Goal: Complete application form: Complete application form

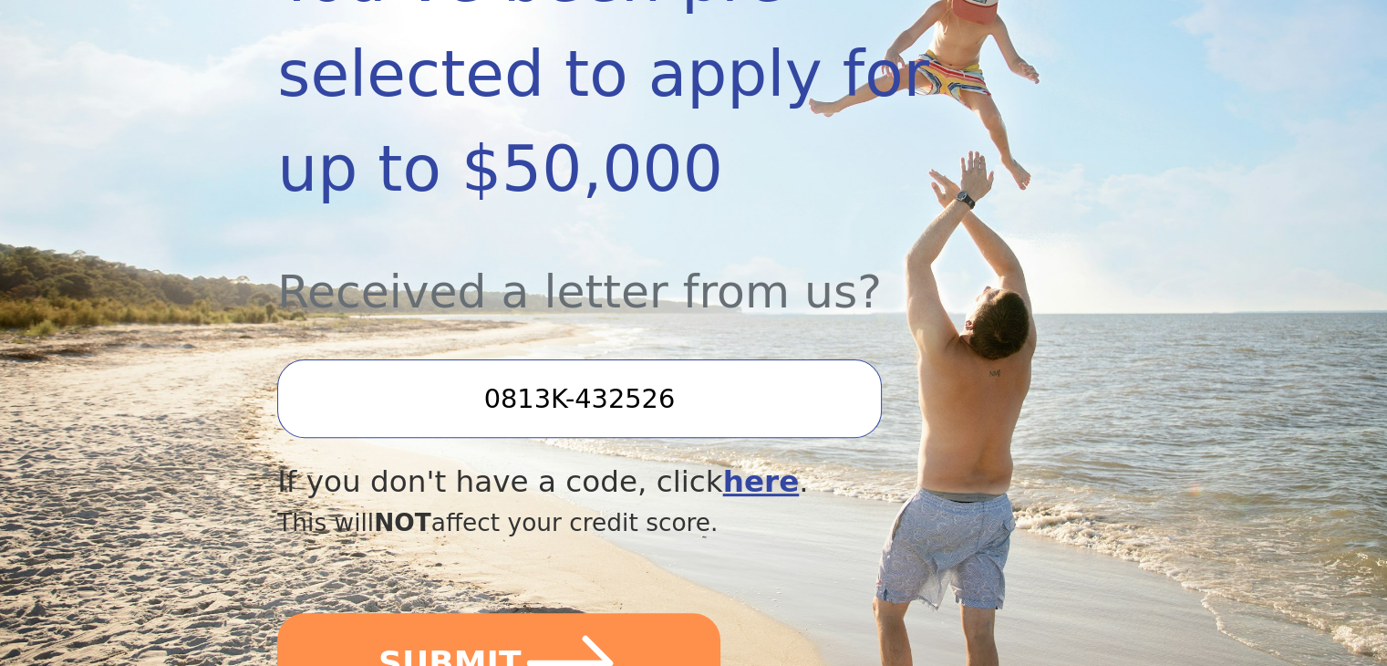
scroll to position [547, 0]
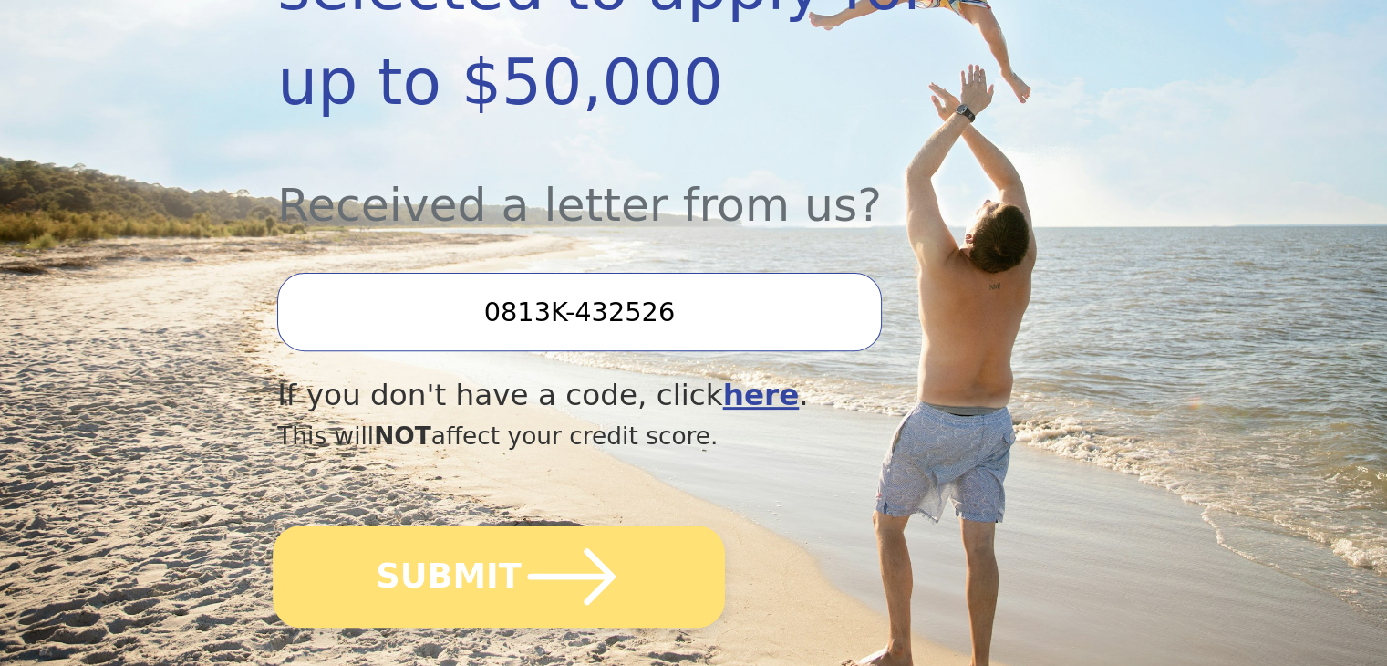
click at [501, 525] on button "SUBMIT" at bounding box center [499, 576] width 452 height 102
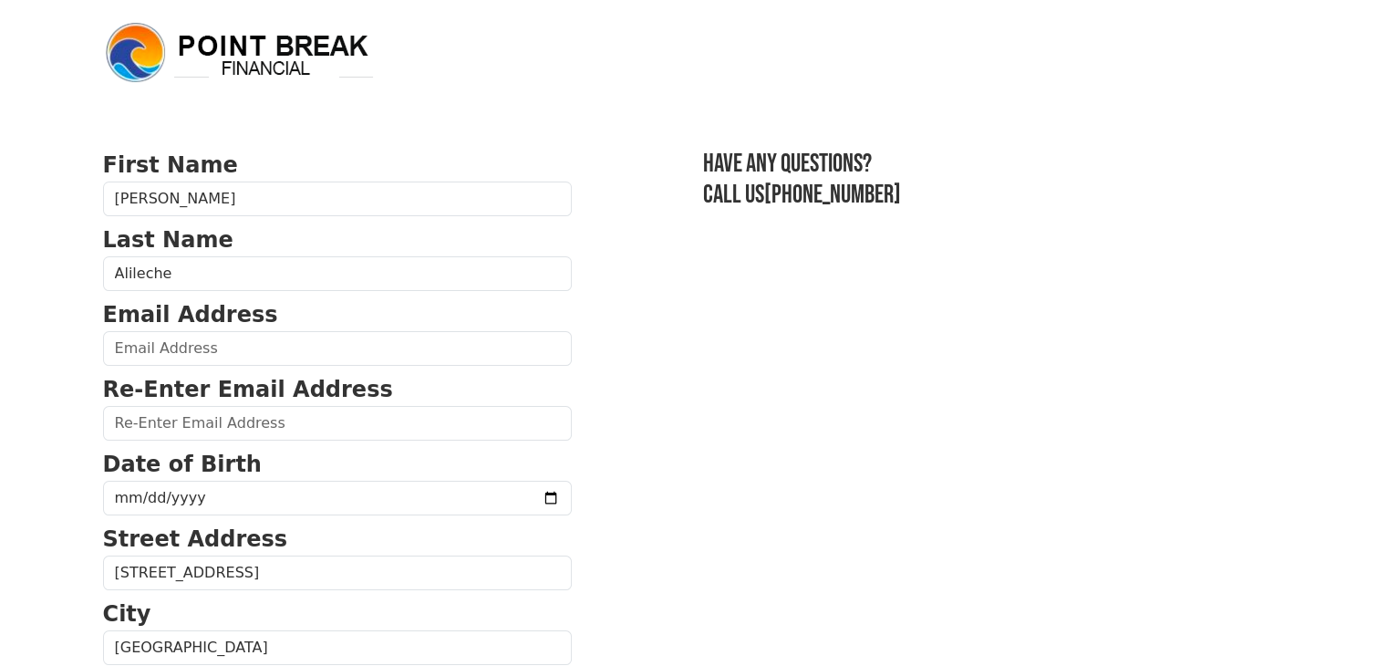
scroll to position [91, 0]
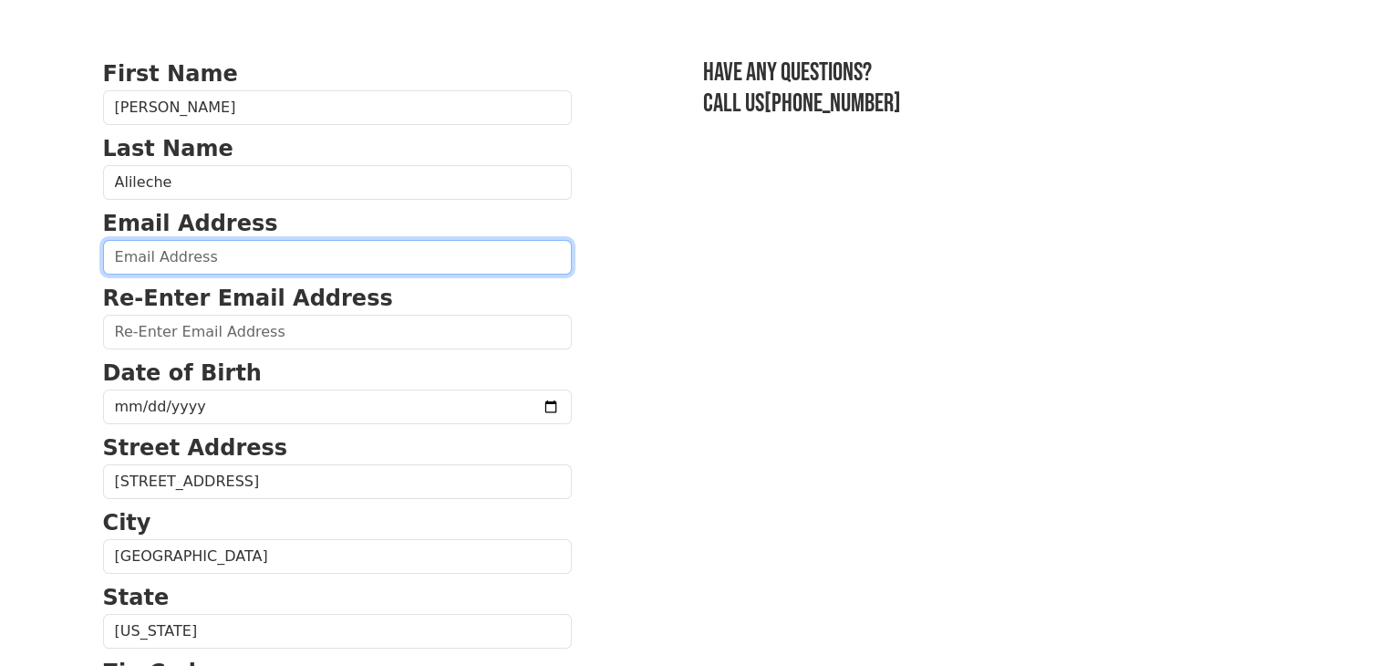
click at [416, 267] on input "email" at bounding box center [337, 257] width 469 height 35
type input "[EMAIL_ADDRESS][DOMAIN_NAME]"
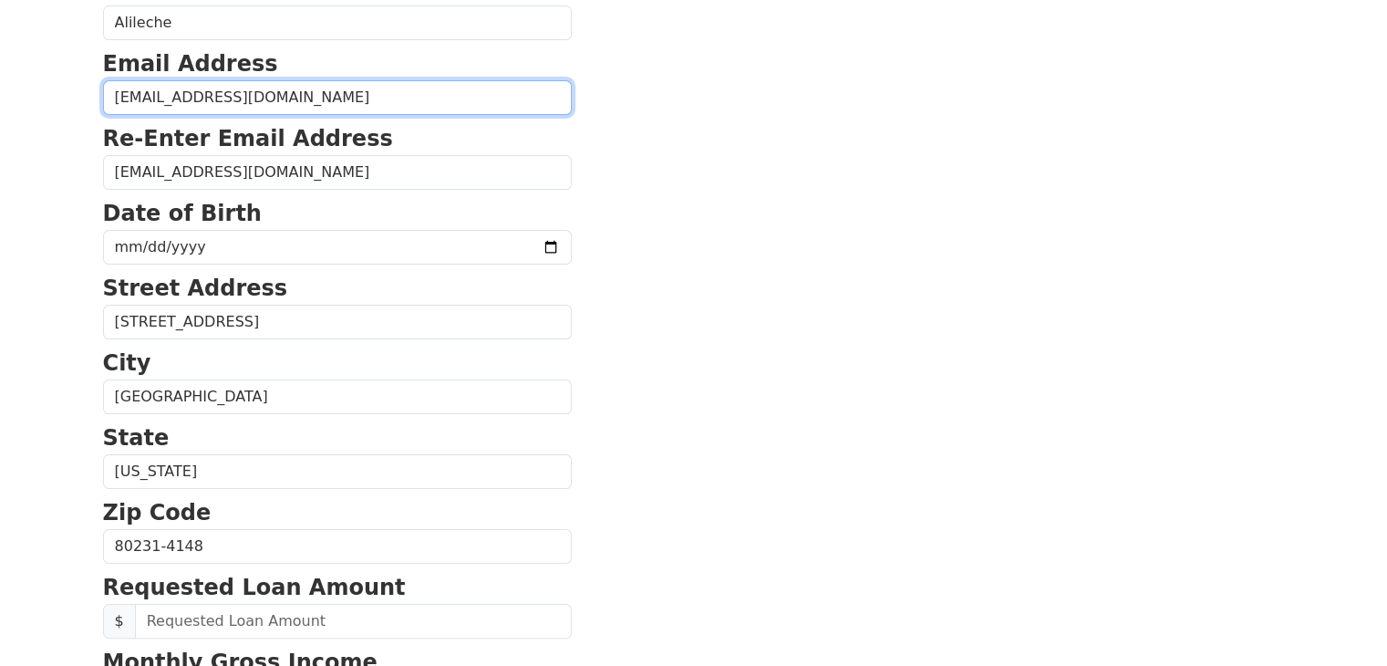
scroll to position [274, 0]
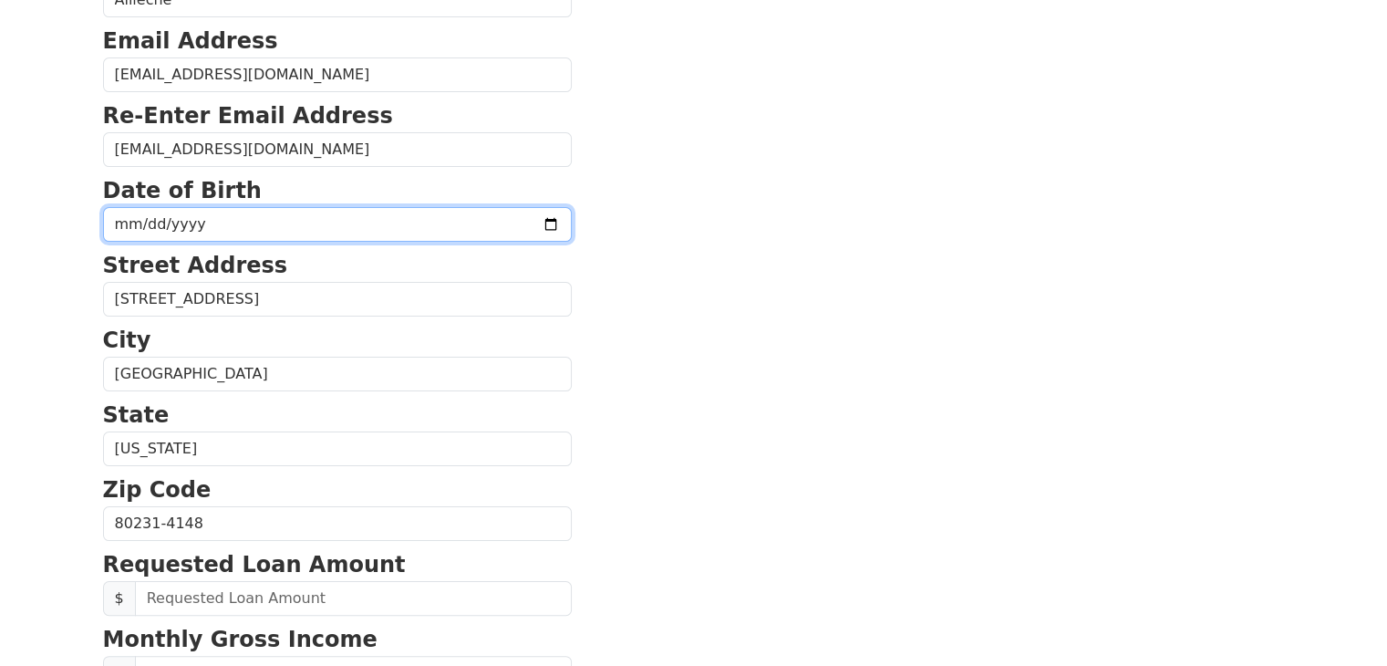
click at [414, 229] on input "date" at bounding box center [337, 224] width 469 height 35
type input "[DATE]"
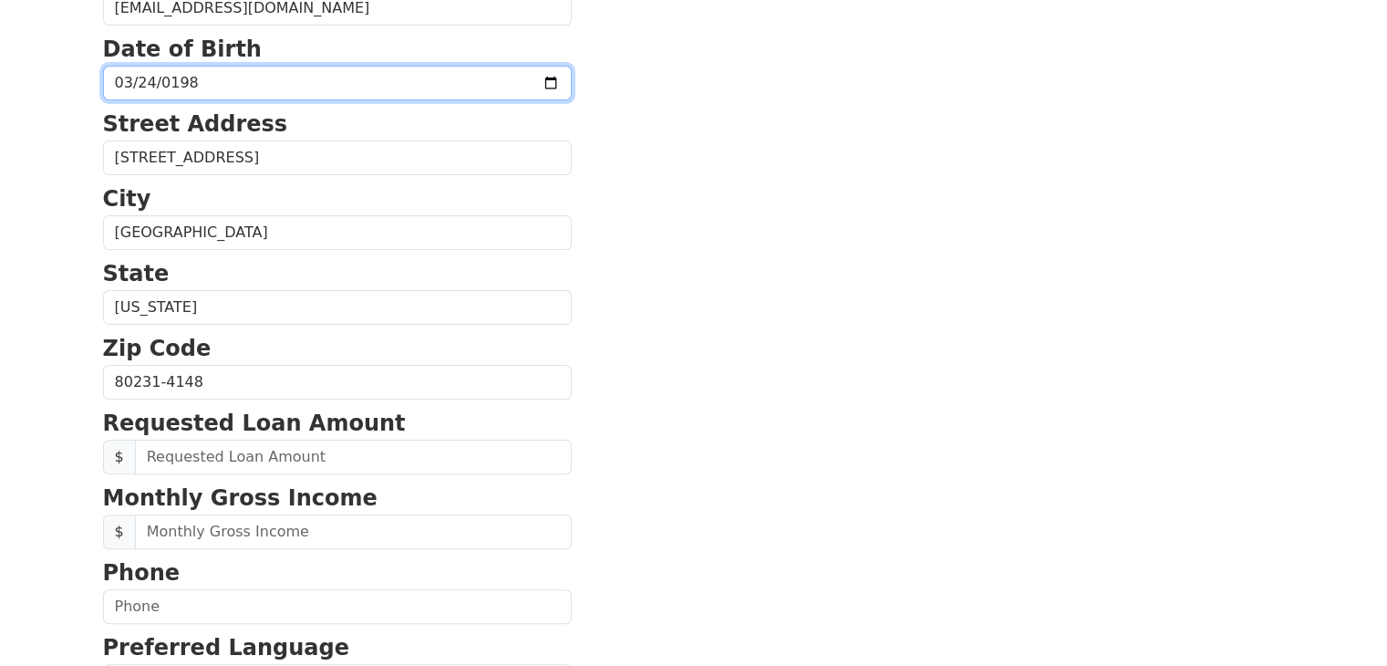
scroll to position [456, 0]
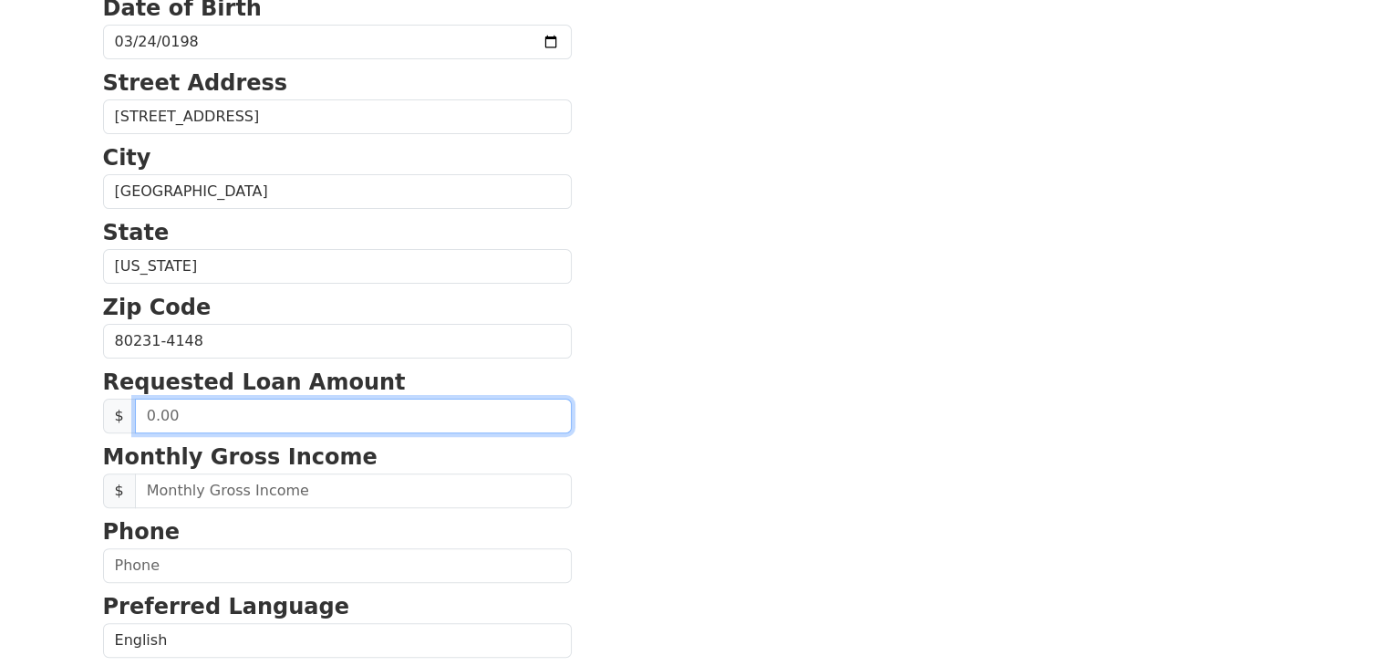
click at [297, 413] on input "text" at bounding box center [353, 415] width 437 height 35
type input "15,000.00"
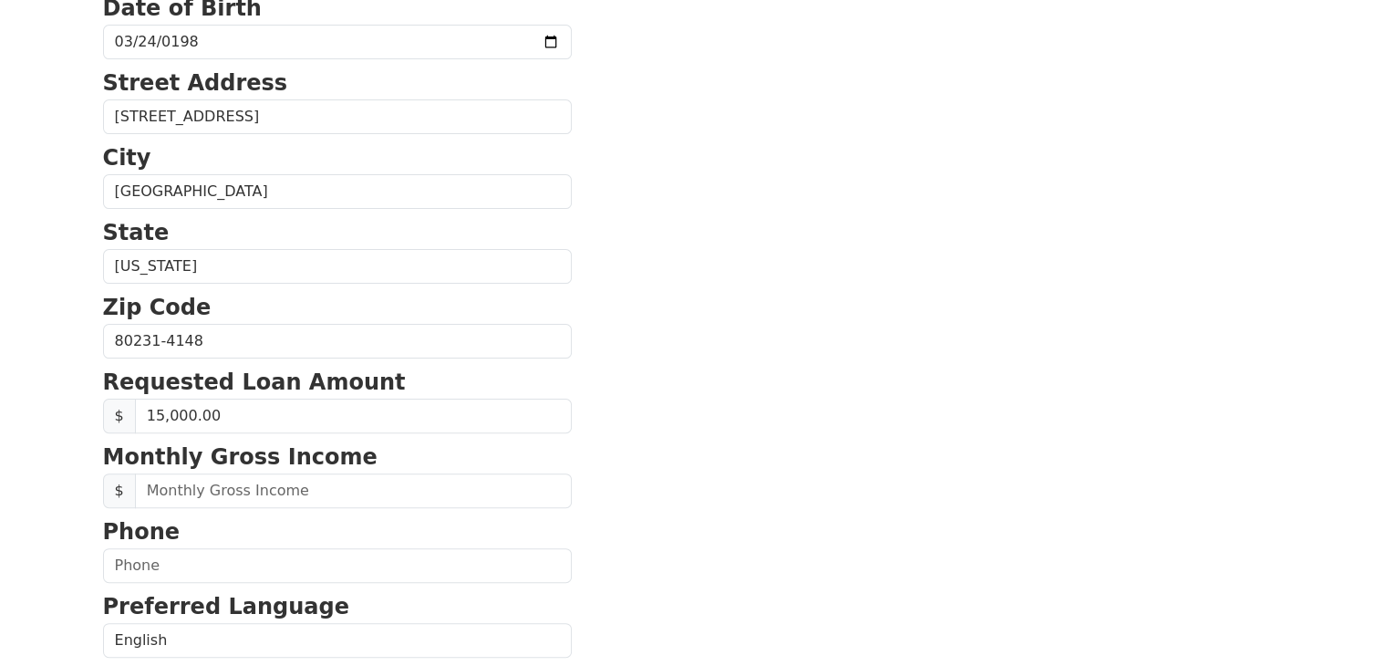
click at [450, 319] on p "Zip Code" at bounding box center [337, 307] width 469 height 33
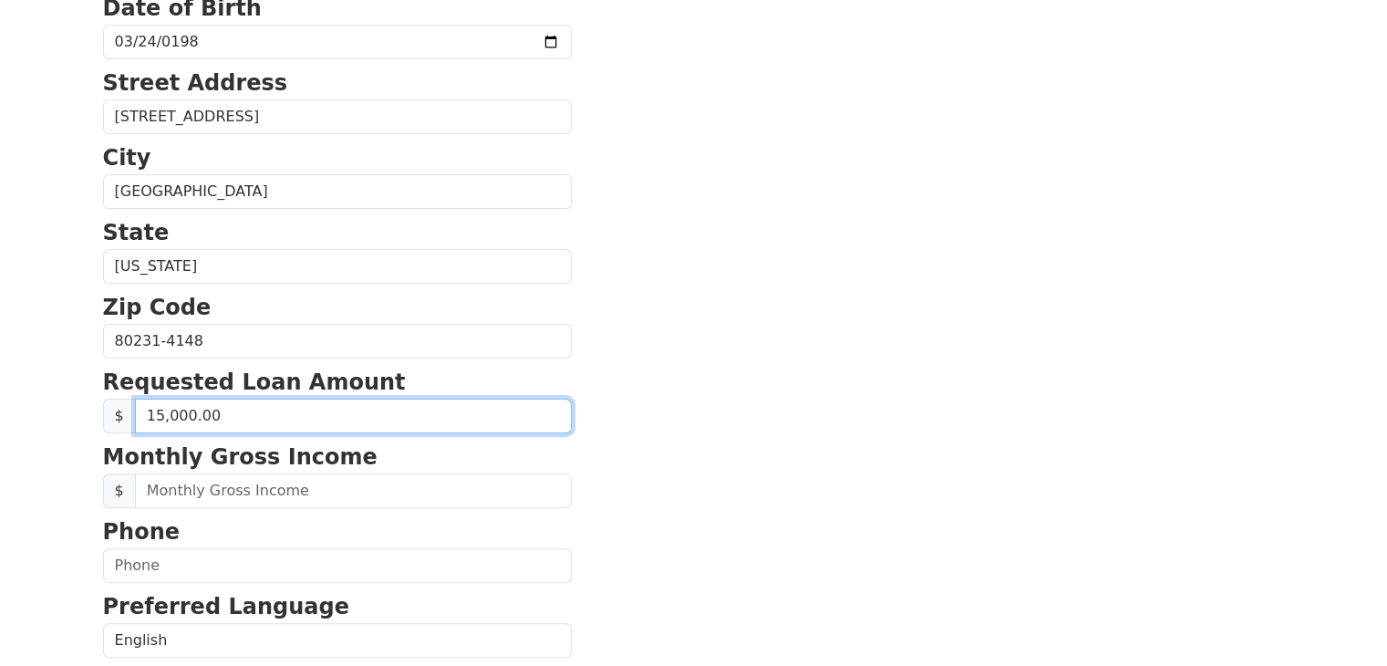
click at [288, 409] on input "15,000.00" at bounding box center [353, 415] width 437 height 35
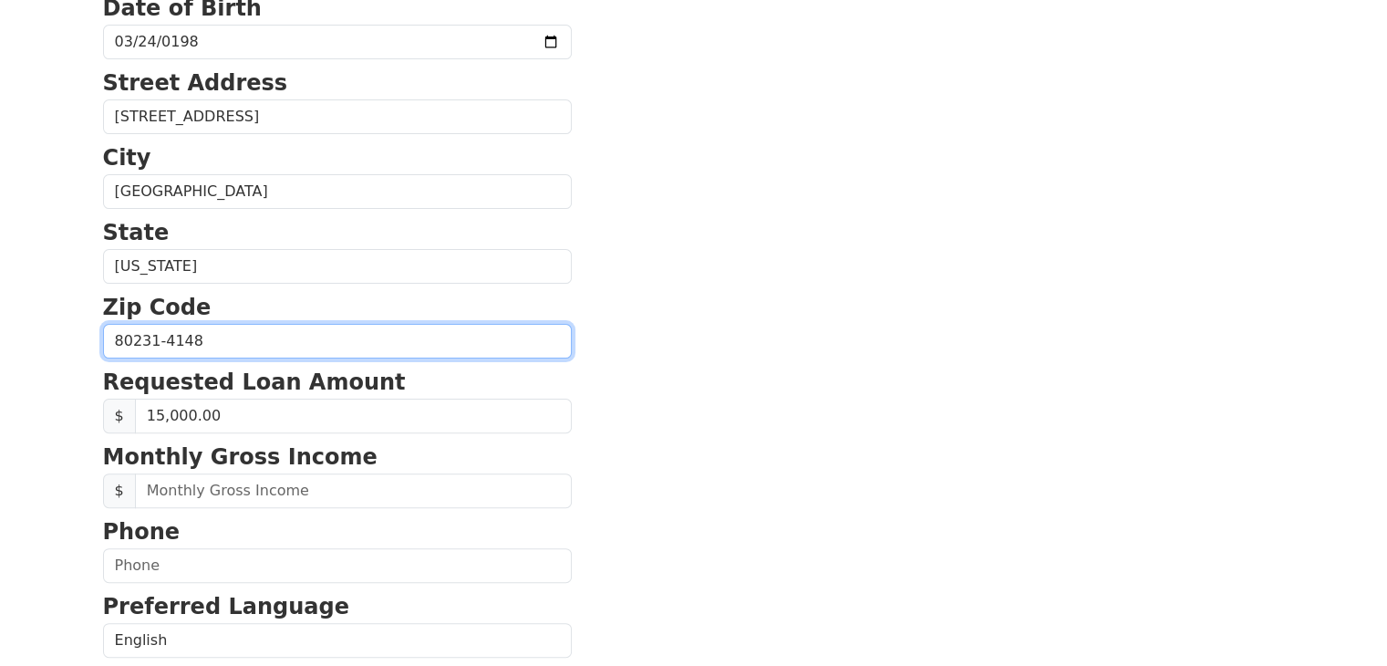
click at [448, 330] on input "80231-4148" at bounding box center [337, 341] width 469 height 35
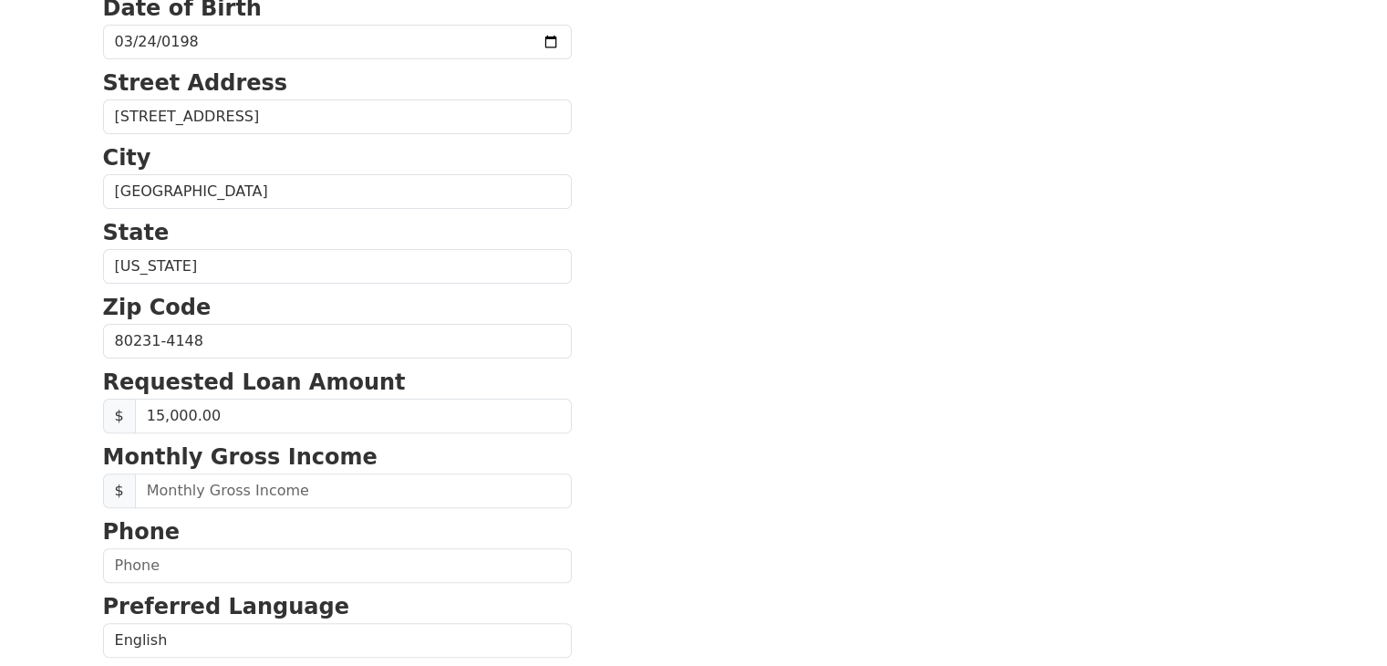
click at [550, 453] on section "First Name Samira Last Name Alileche Email Address samiraalileche3@gmail.com Re…" at bounding box center [694, 343] width 1182 height 1300
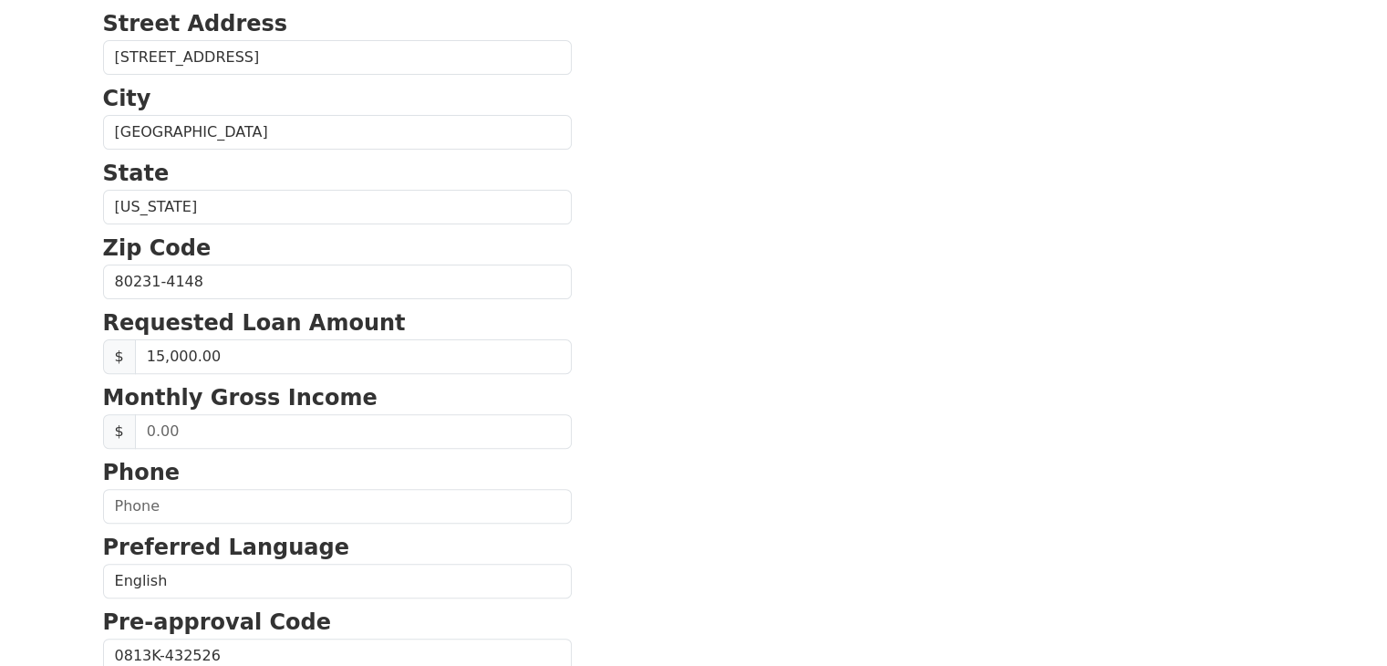
scroll to position [547, 0]
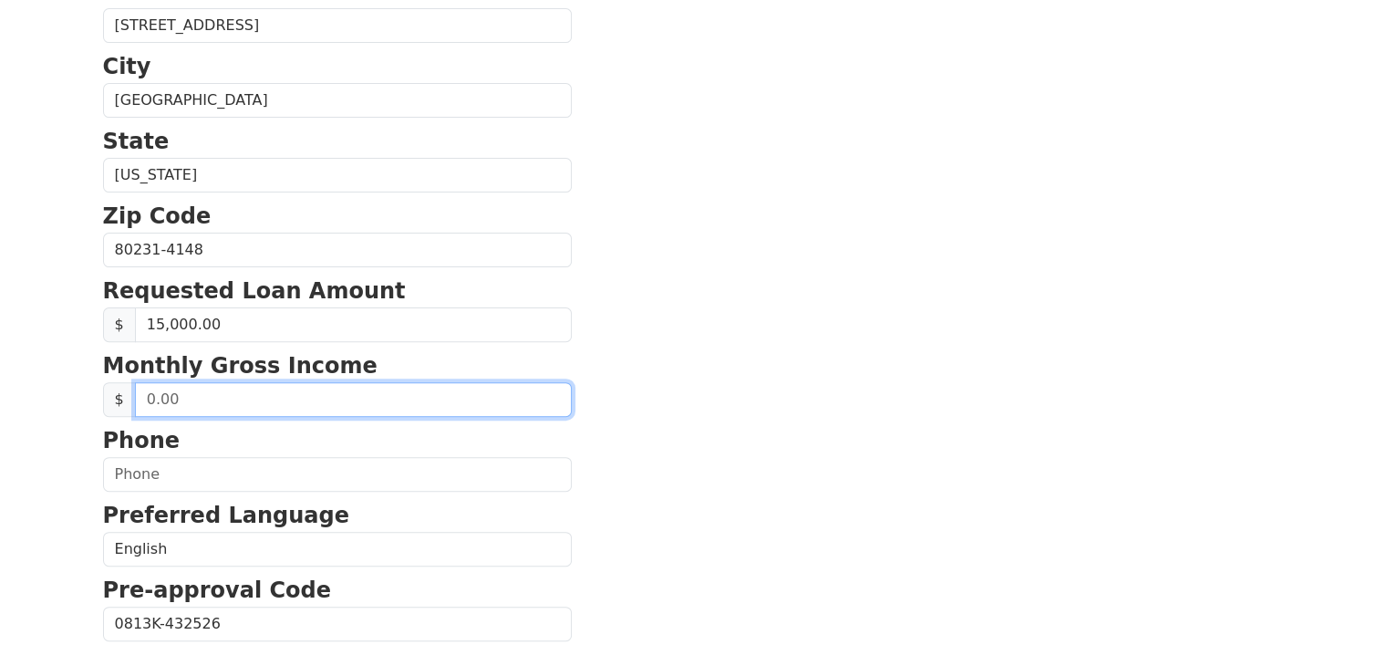
click at [295, 394] on input "text" at bounding box center [353, 399] width 437 height 35
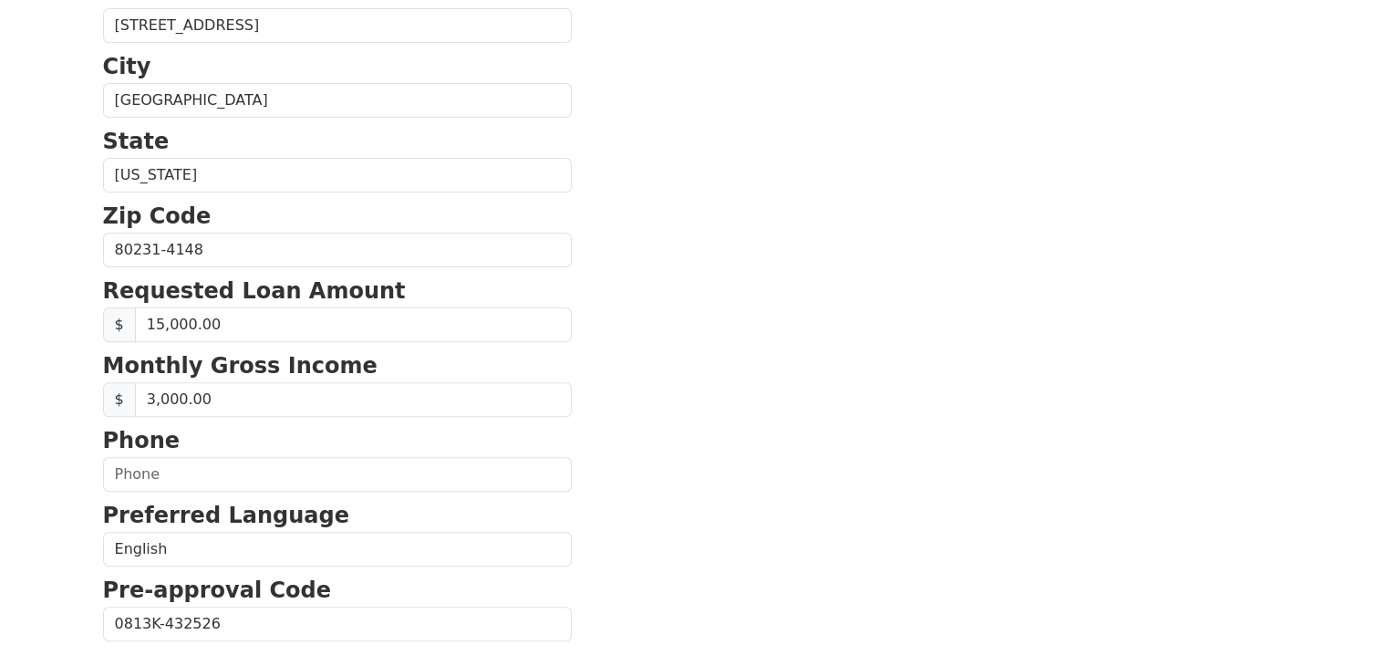
click at [968, 560] on section "First Name Samira Last Name Alileche Email Address samiraalileche3@gmail.com Re…" at bounding box center [694, 252] width 1182 height 1300
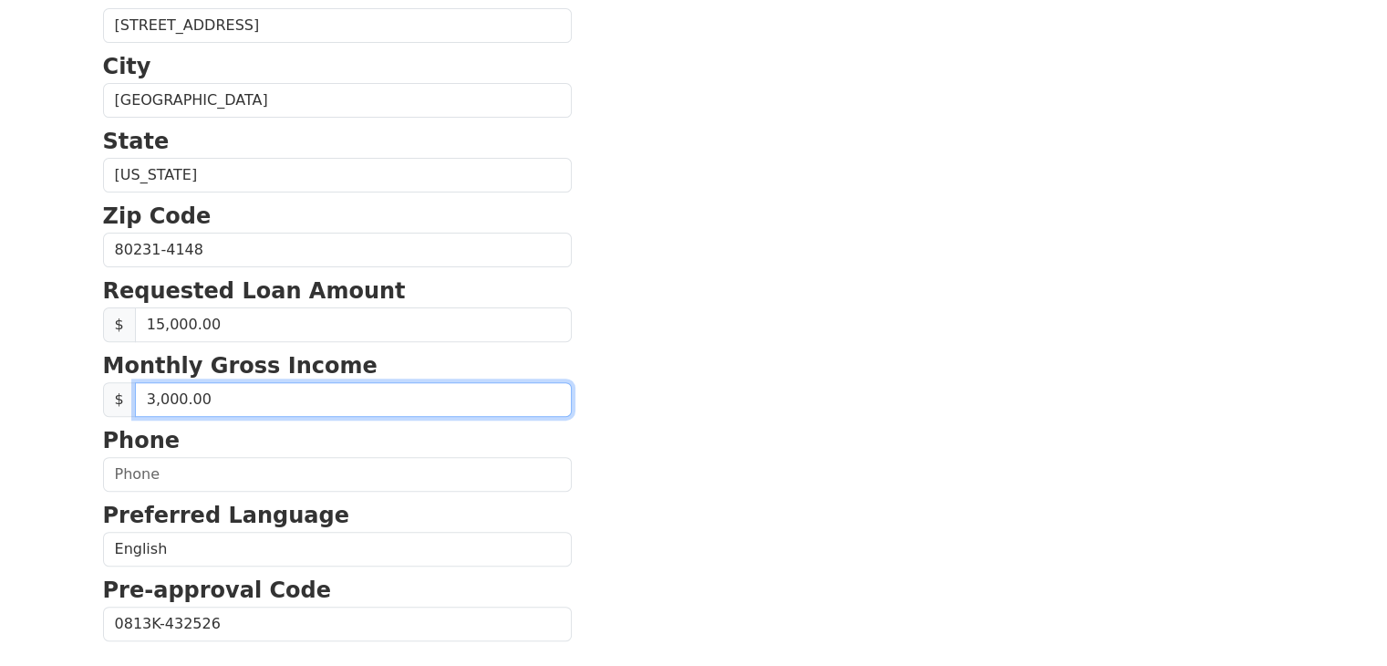
drag, startPoint x: 256, startPoint y: 397, endPoint x: 92, endPoint y: 395, distance: 164.2
click at [92, 395] on div "First Name Samira Last Name Alileche Email Address samiraalileche3@gmail.com Re…" at bounding box center [694, 210] width 1204 height 1515
type input "4,000.00"
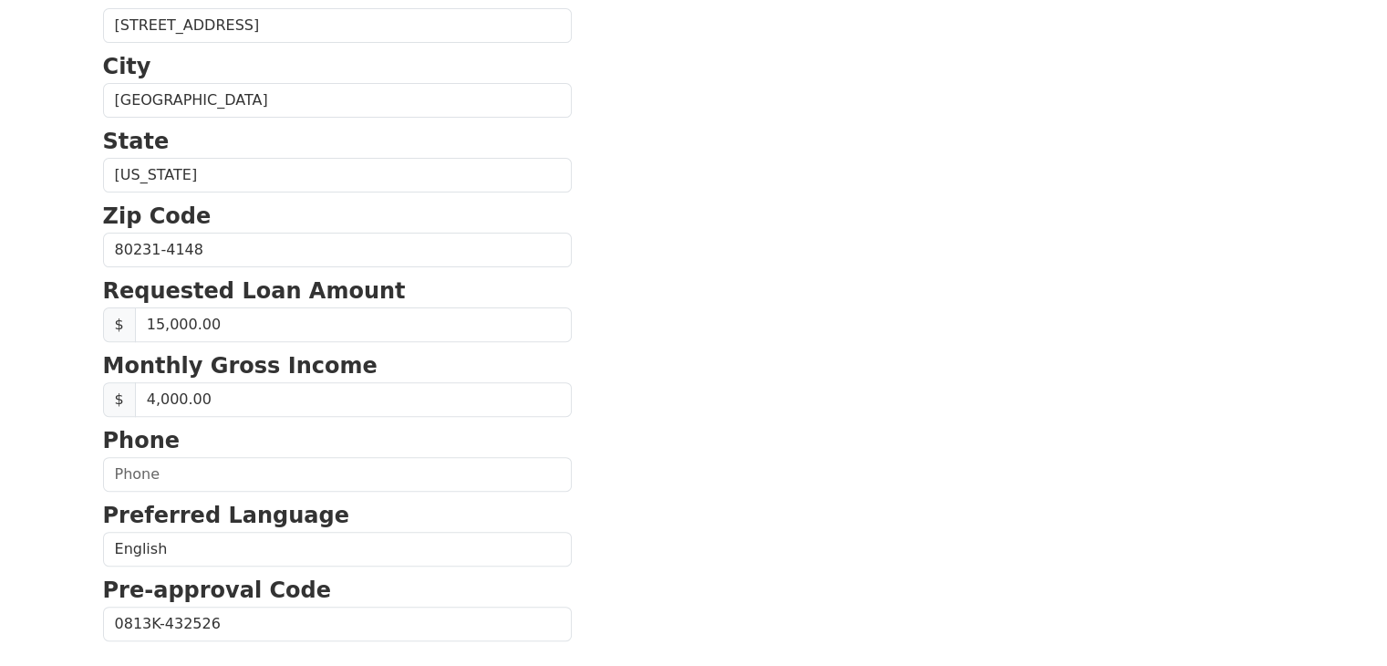
click at [793, 407] on section "First Name Samira Last Name Alileche Email Address samiraalileche3@gmail.com Re…" at bounding box center [694, 252] width 1182 height 1300
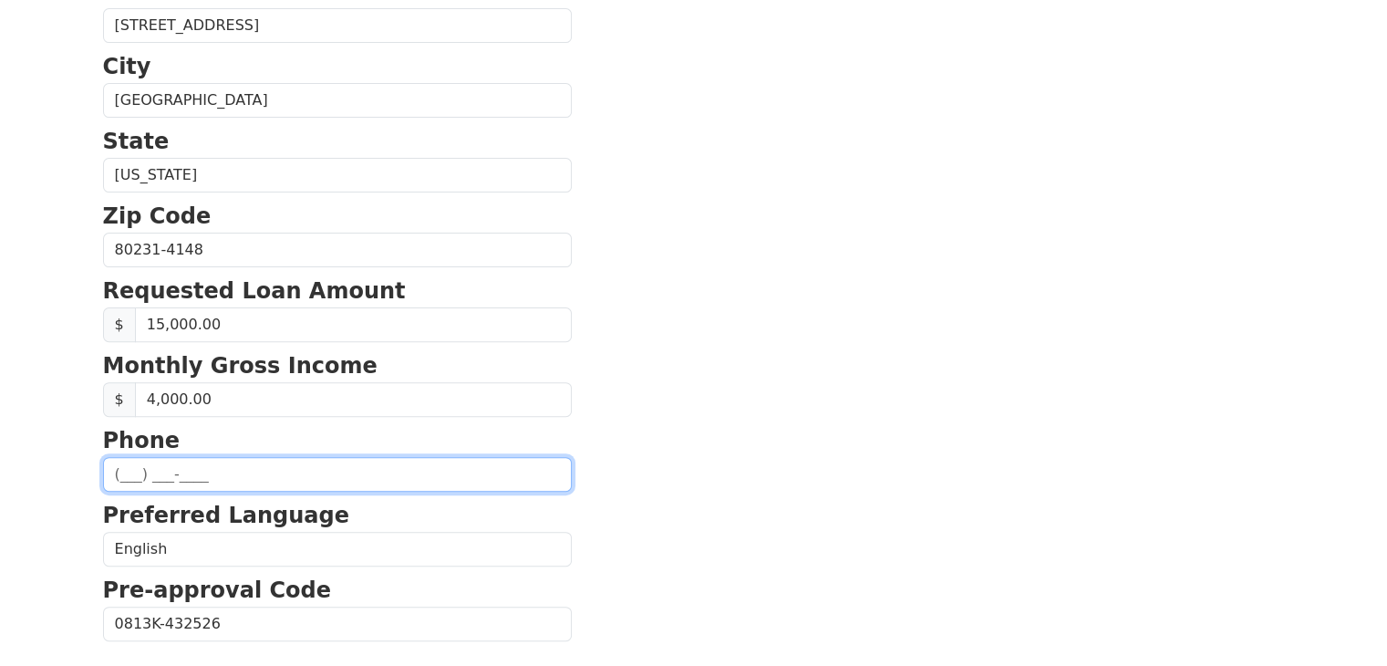
click at [415, 462] on input "text" at bounding box center [337, 474] width 469 height 35
drag, startPoint x: 150, startPoint y: 471, endPoint x: 297, endPoint y: 473, distance: 147.7
click at [297, 473] on input "(720) 346-5476" at bounding box center [337, 474] width 469 height 35
type input "(720) 243-5476"
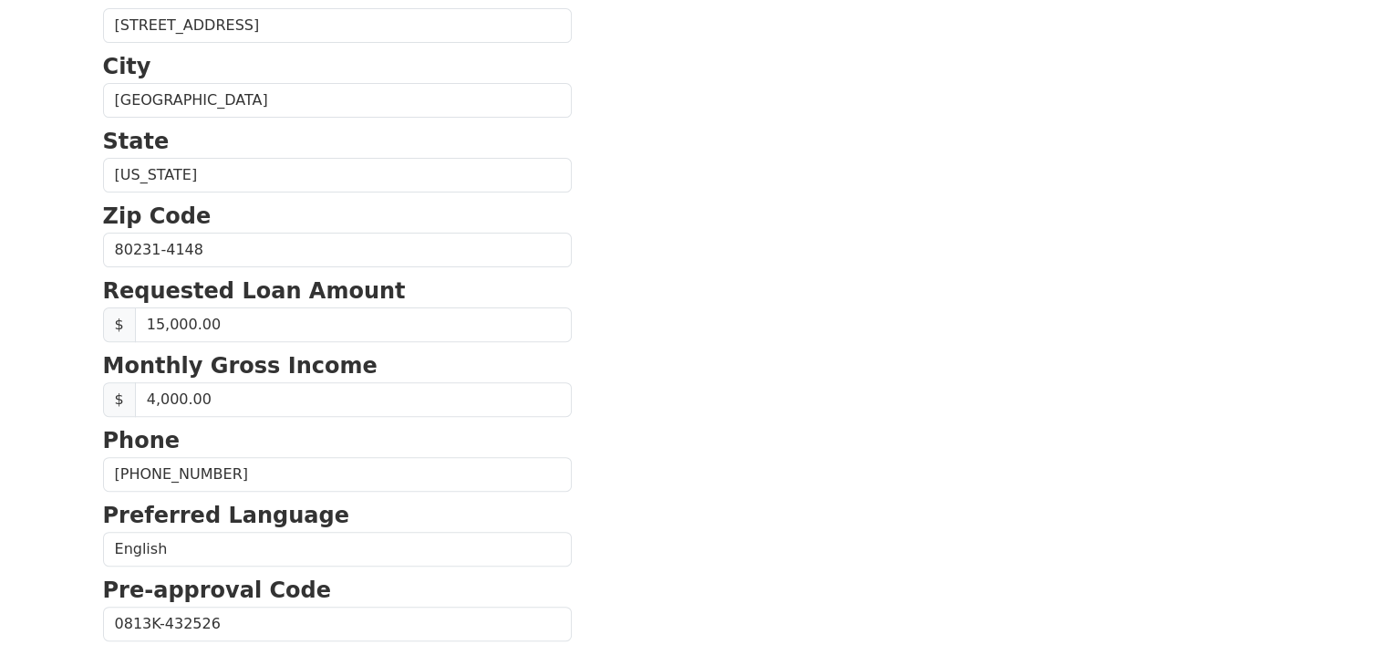
click at [721, 392] on section "First Name Samira Last Name Alileche Email Address samiraalileche3@gmail.com Re…" at bounding box center [694, 252] width 1182 height 1300
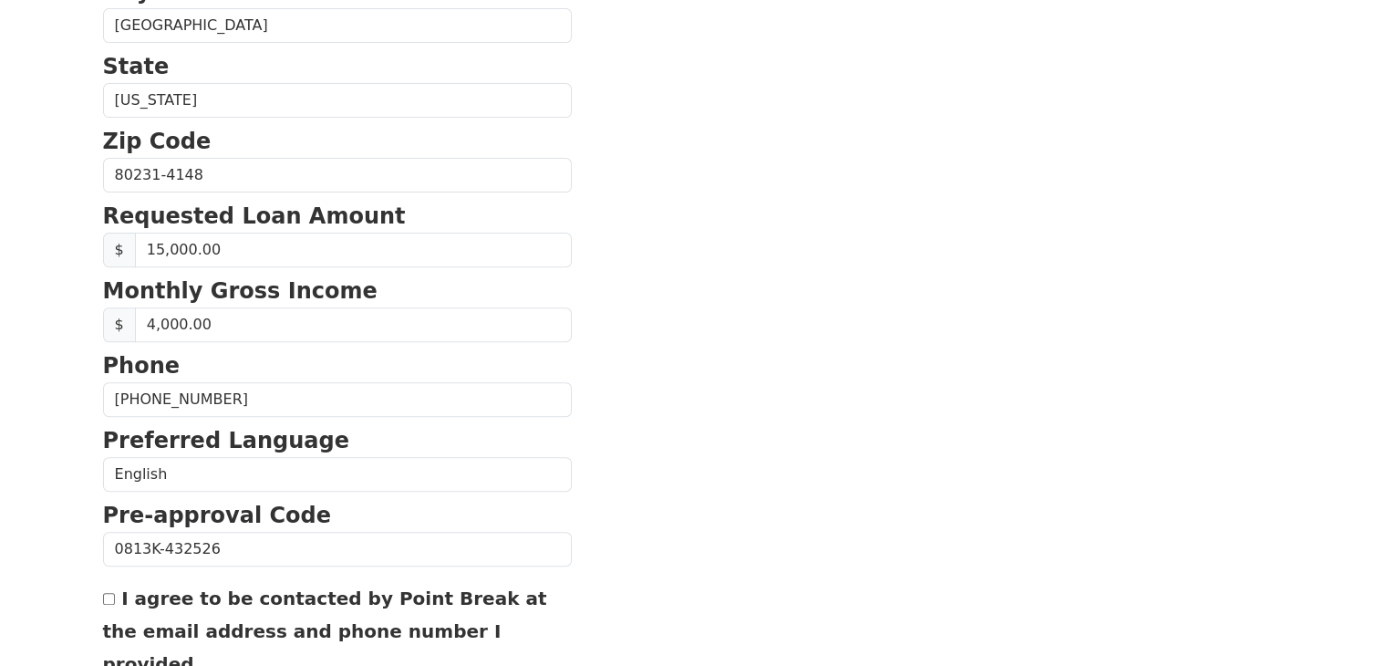
scroll to position [730, 0]
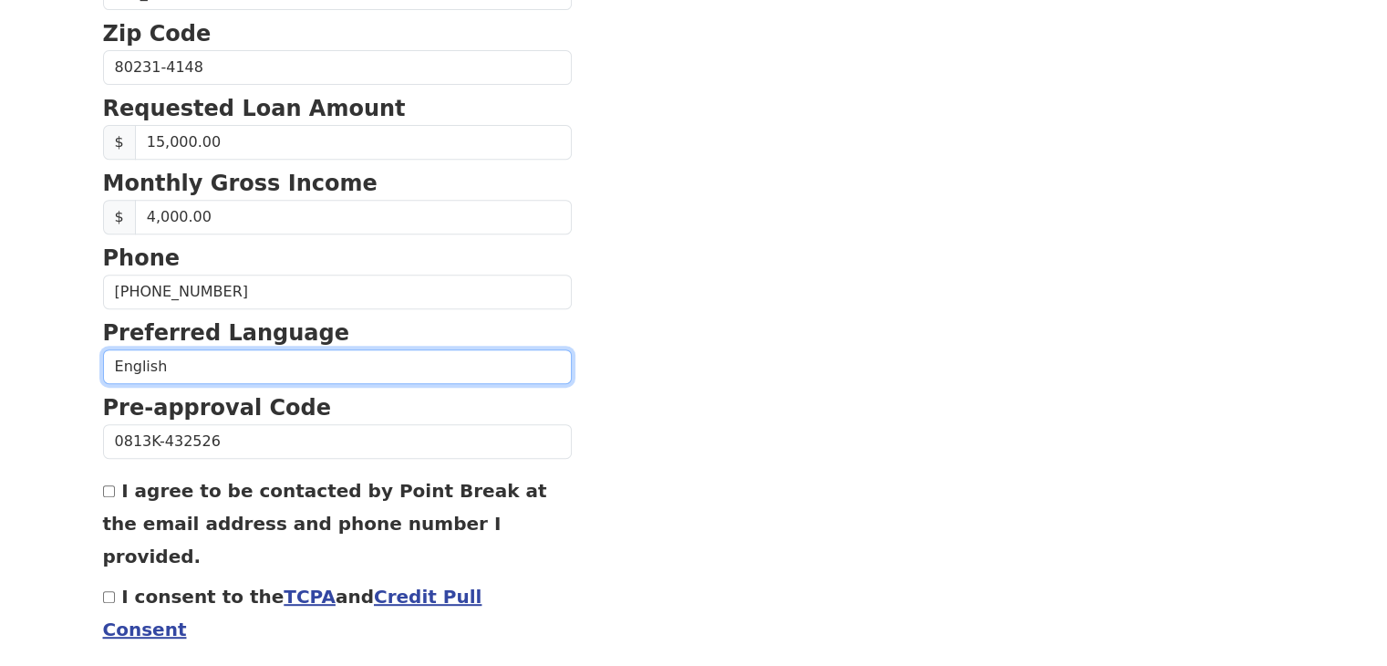
click at [274, 369] on select "English Spanish" at bounding box center [337, 366] width 469 height 35
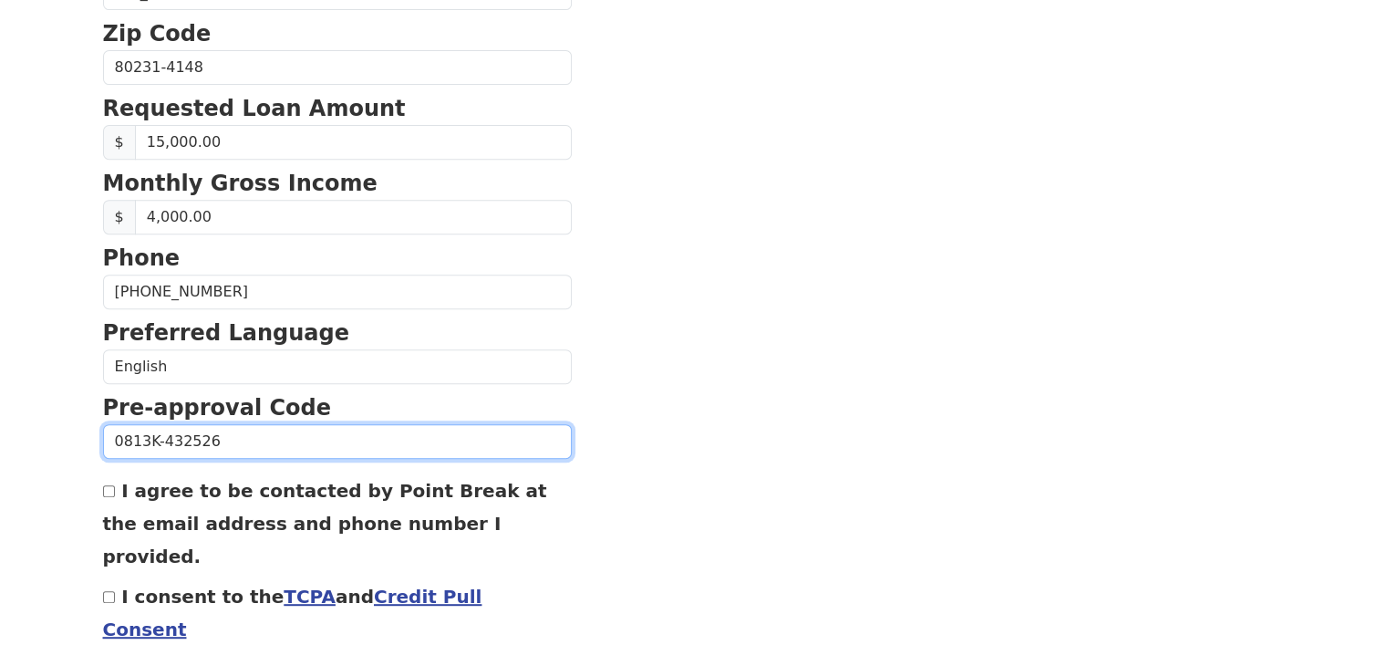
click at [241, 437] on input "0813K-432526" at bounding box center [337, 441] width 469 height 35
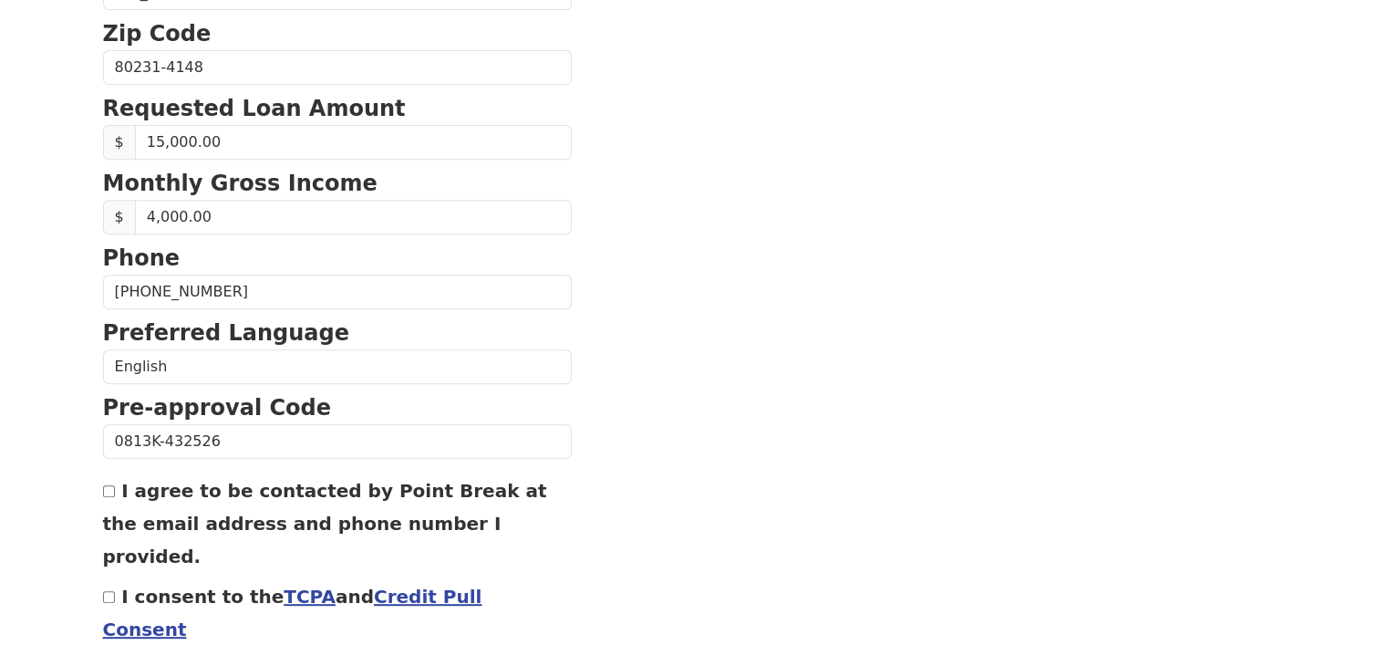
click at [114, 489] on div "I agree to be contacted by Point Break at the email address and phone number I …" at bounding box center [337, 522] width 469 height 98
click at [106, 591] on input "I consent to the TCPA and Credit Pull Consent" at bounding box center [109, 597] width 12 height 12
checkbox input "true"
click at [109, 488] on input "I agree to be contacted by Point Break at the email address and phone number I …" at bounding box center [109, 491] width 12 height 12
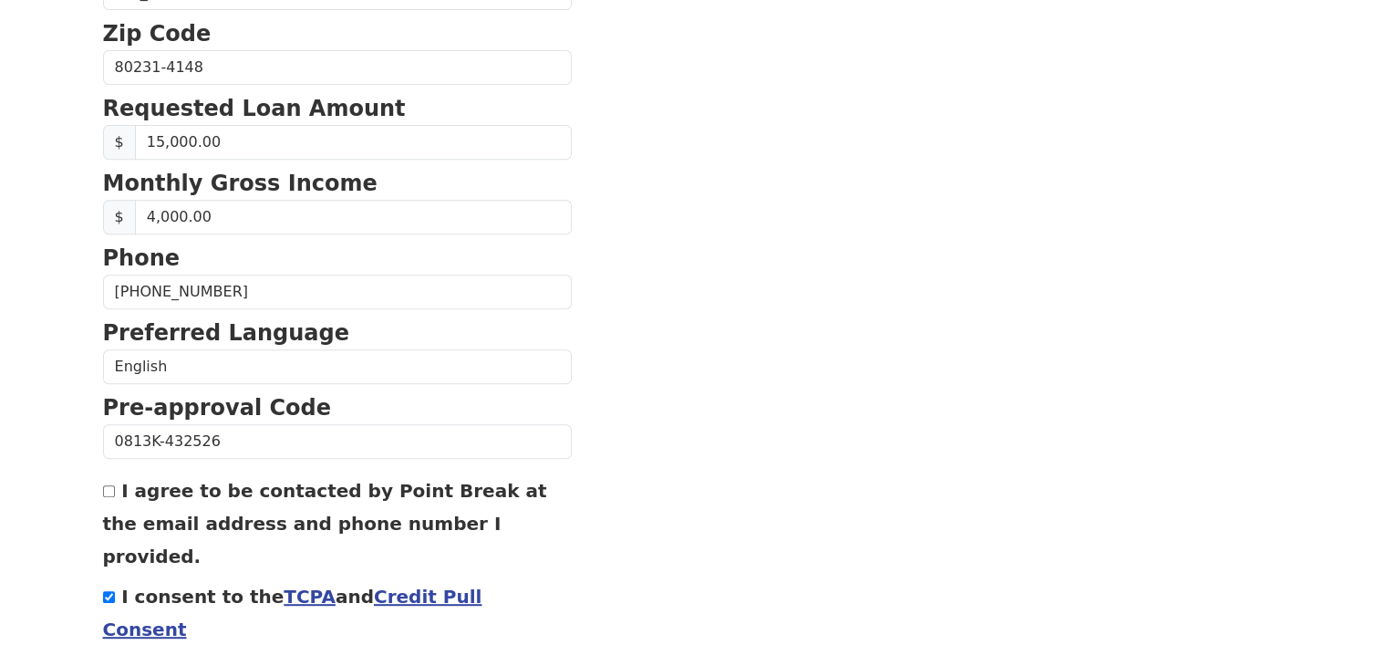
checkbox input "true"
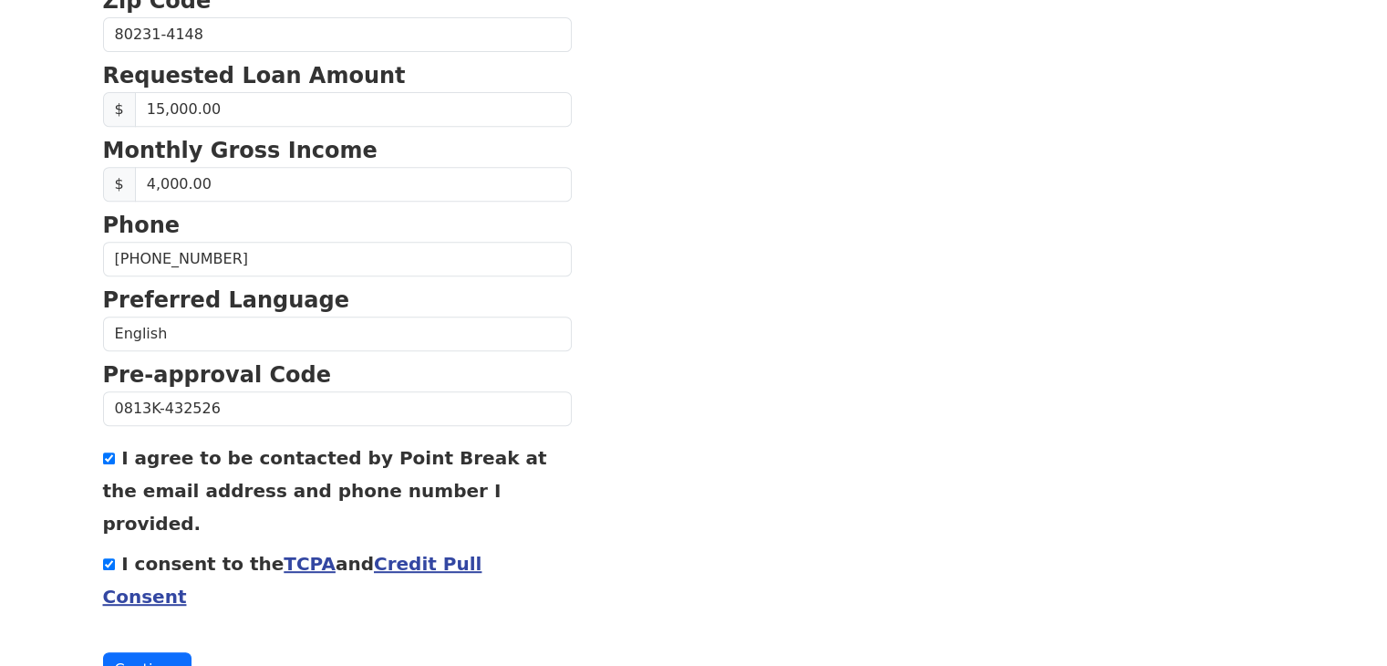
scroll to position [781, 0]
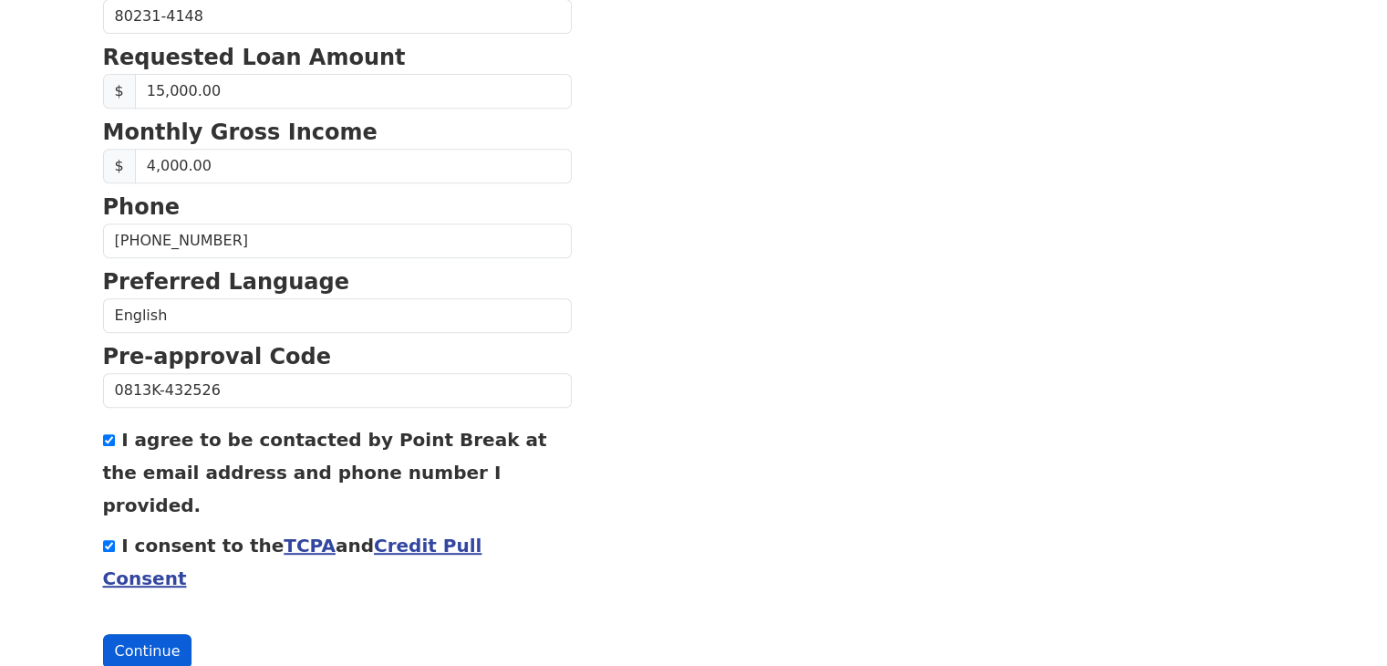
click at [160, 634] on button "Continue" at bounding box center [147, 651] width 89 height 35
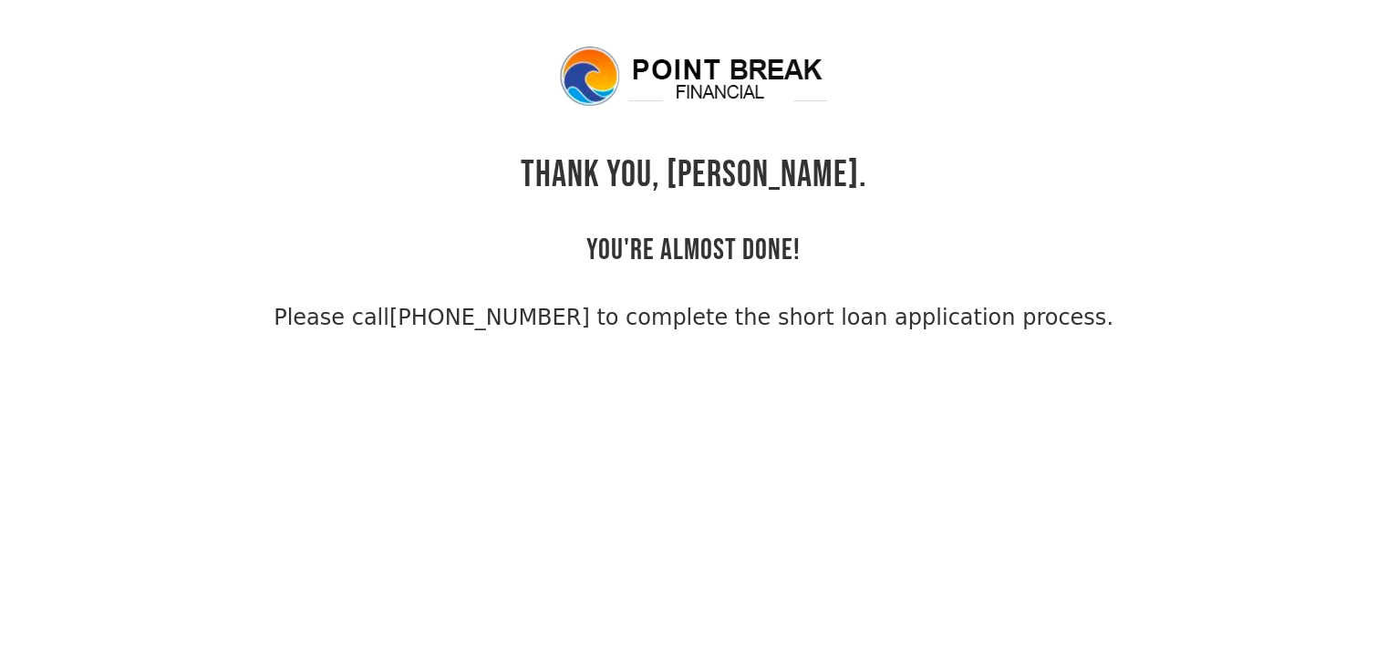
click at [404, 318] on span "Please call [PHONE_NUMBER] to complete the short loan application process." at bounding box center [694, 317] width 840 height 33
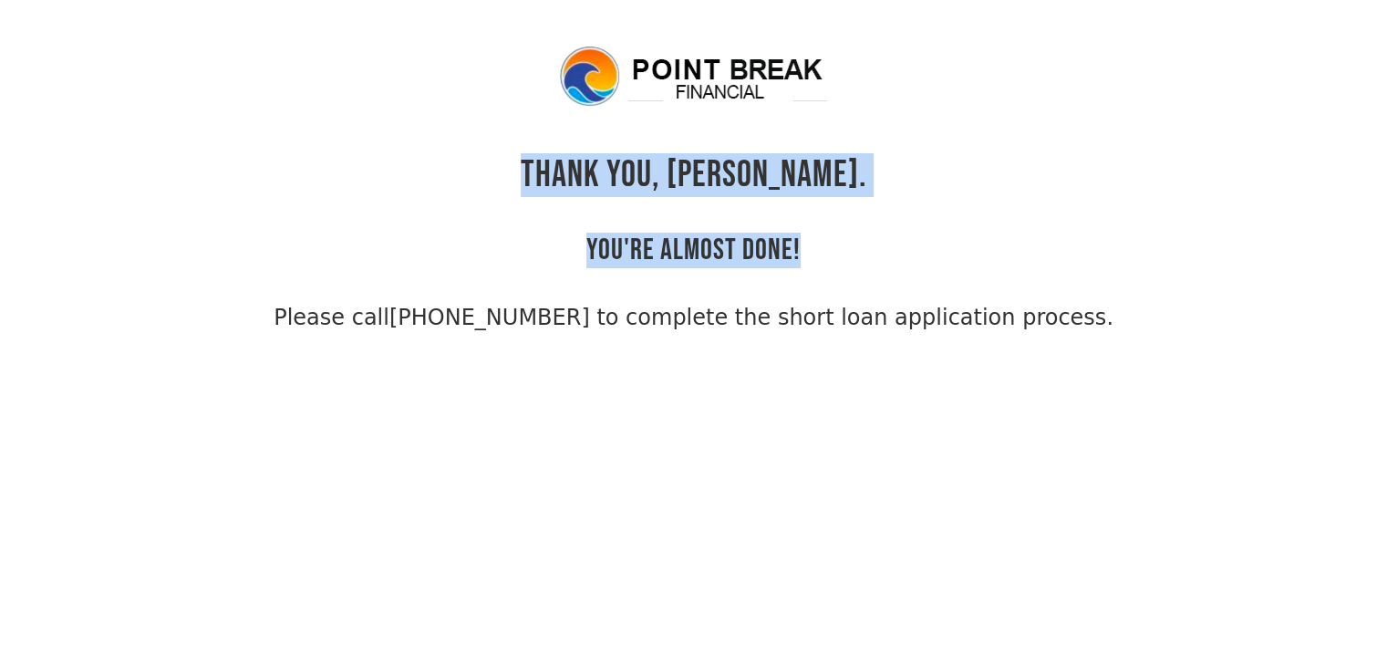
drag, startPoint x: 577, startPoint y: 167, endPoint x: 810, endPoint y: 242, distance: 244.3
click at [810, 242] on div "THANK YOU, [PERSON_NAME]. YOU'RE ALMOST DONE! Please call [PHONE_NUMBER] to com…" at bounding box center [694, 189] width 1182 height 290
click at [807, 245] on div "THANK YOU, [PERSON_NAME]. YOU'RE ALMOST DONE! Please call [PHONE_NUMBER] to com…" at bounding box center [694, 189] width 1182 height 290
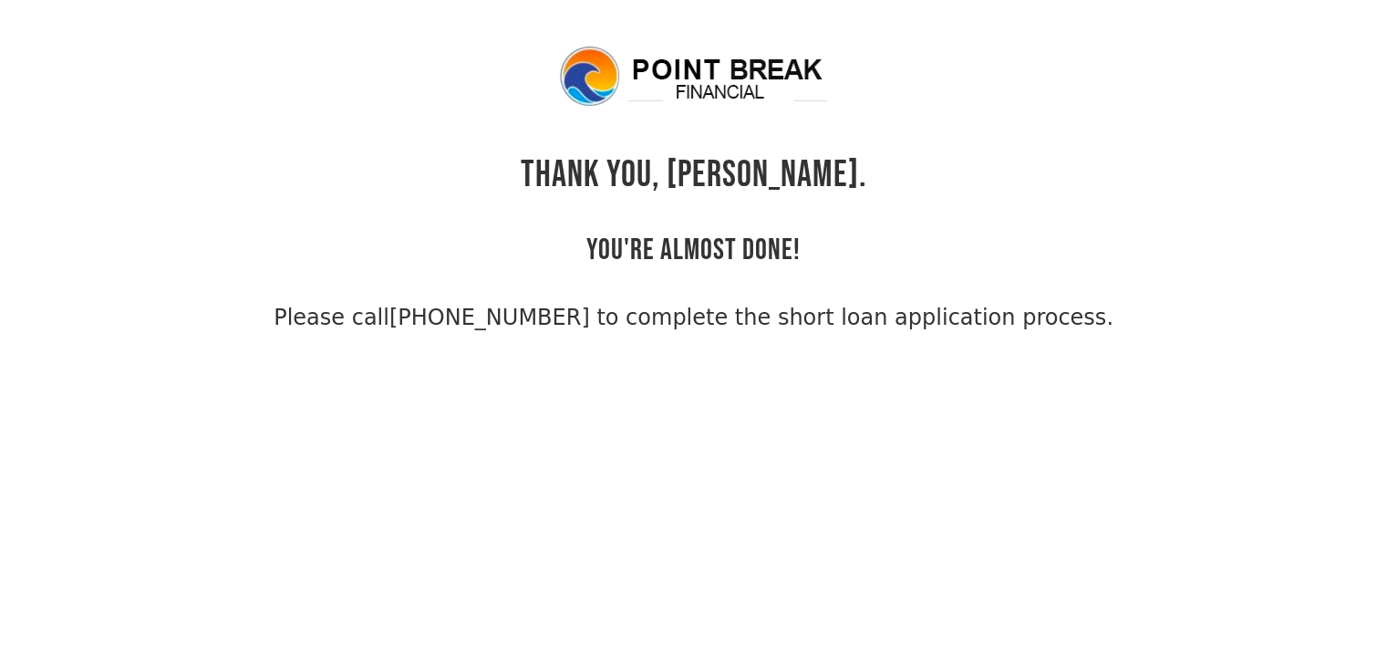
drag, startPoint x: 336, startPoint y: 316, endPoint x: 1131, endPoint y: 333, distance: 795.4
click at [1131, 333] on div "THANK YOU, [PERSON_NAME]. YOU'RE ALMOST DONE! Please call [PHONE_NUMBER] to com…" at bounding box center [694, 189] width 1182 height 290
click at [372, 247] on div "THANK YOU, [PERSON_NAME]. YOU'RE ALMOST DONE! Please call [PHONE_NUMBER] to com…" at bounding box center [694, 189] width 1182 height 290
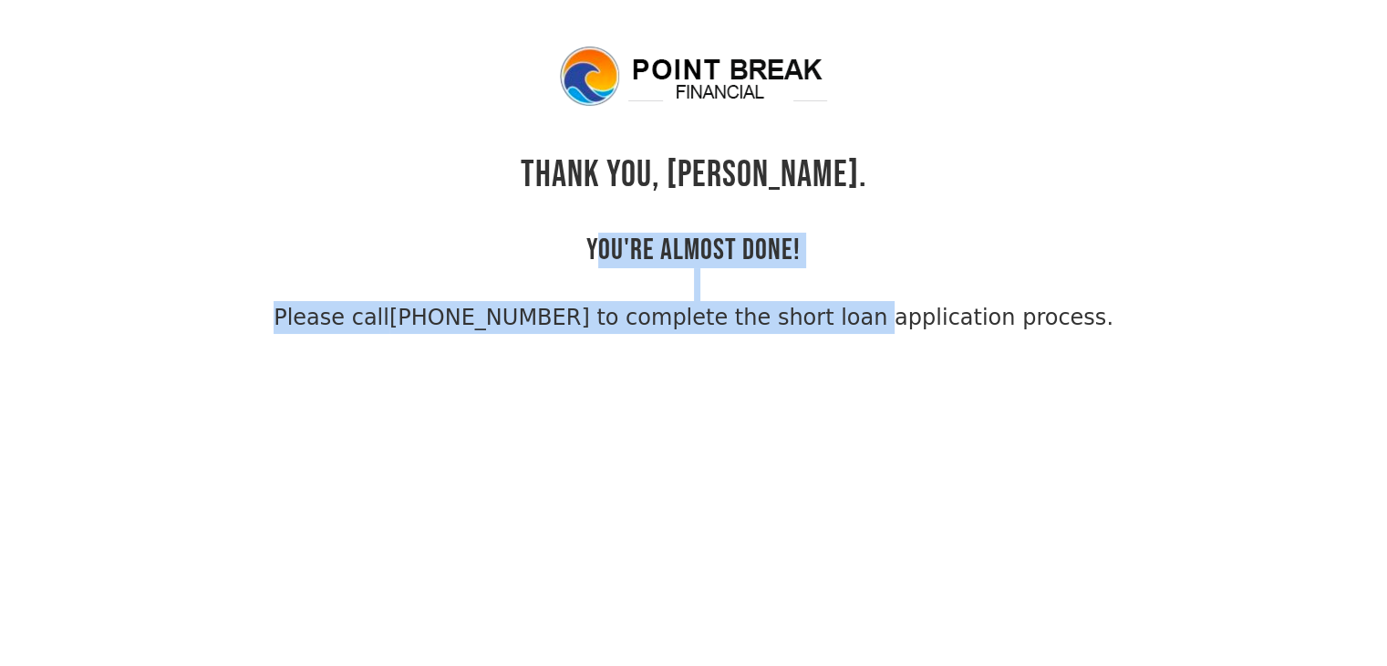
drag, startPoint x: 598, startPoint y: 242, endPoint x: 850, endPoint y: 251, distance: 251.8
click at [850, 251] on div "THANK YOU, [PERSON_NAME]. YOU'RE ALMOST DONE! Please call [PHONE_NUMBER] to com…" at bounding box center [694, 189] width 1182 height 290
click at [852, 251] on div "THANK YOU, [PERSON_NAME]. YOU'RE ALMOST DONE! Please call [PHONE_NUMBER] to com…" at bounding box center [694, 189] width 1182 height 290
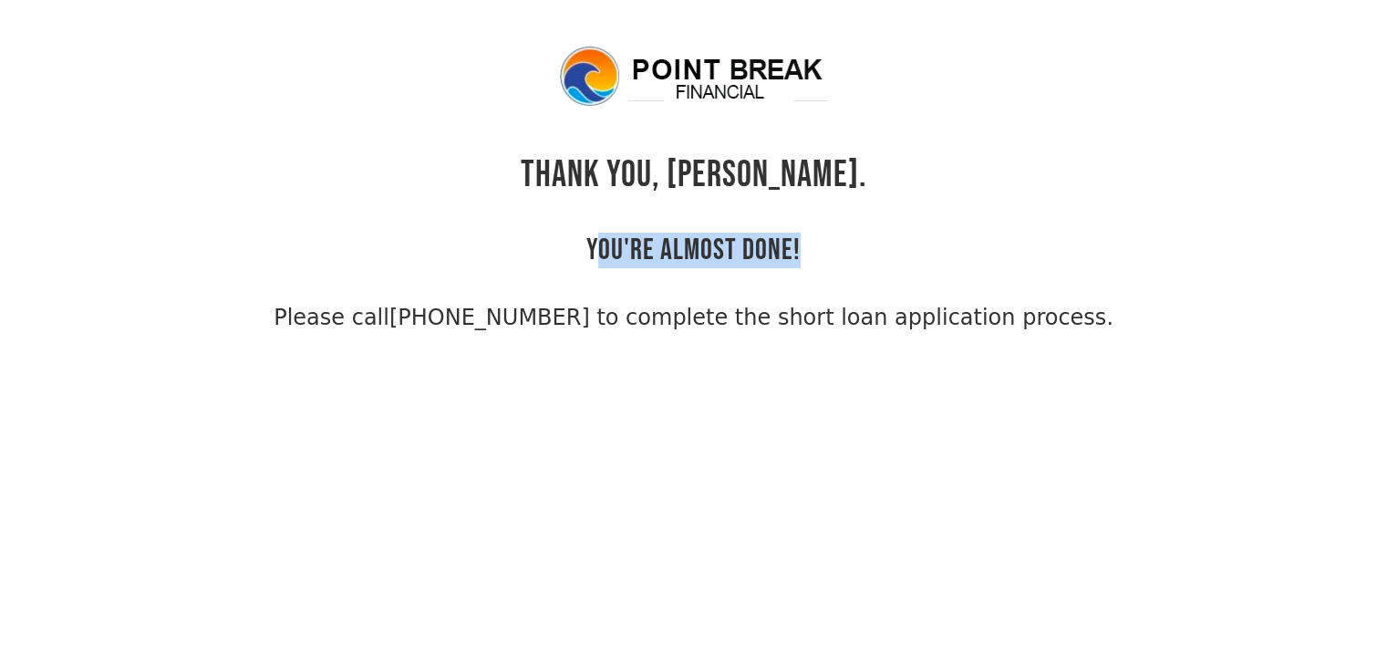
drag, startPoint x: 790, startPoint y: 245, endPoint x: 576, endPoint y: 234, distance: 213.7
click at [582, 235] on div "THANK YOU, [PERSON_NAME]. YOU'RE ALMOST DONE! Please call [PHONE_NUMBER] to com…" at bounding box center [694, 189] width 1182 height 290
click at [554, 233] on div "THANK YOU, [PERSON_NAME]. YOU'RE ALMOST DONE! Please call [PHONE_NUMBER] to com…" at bounding box center [694, 189] width 1182 height 290
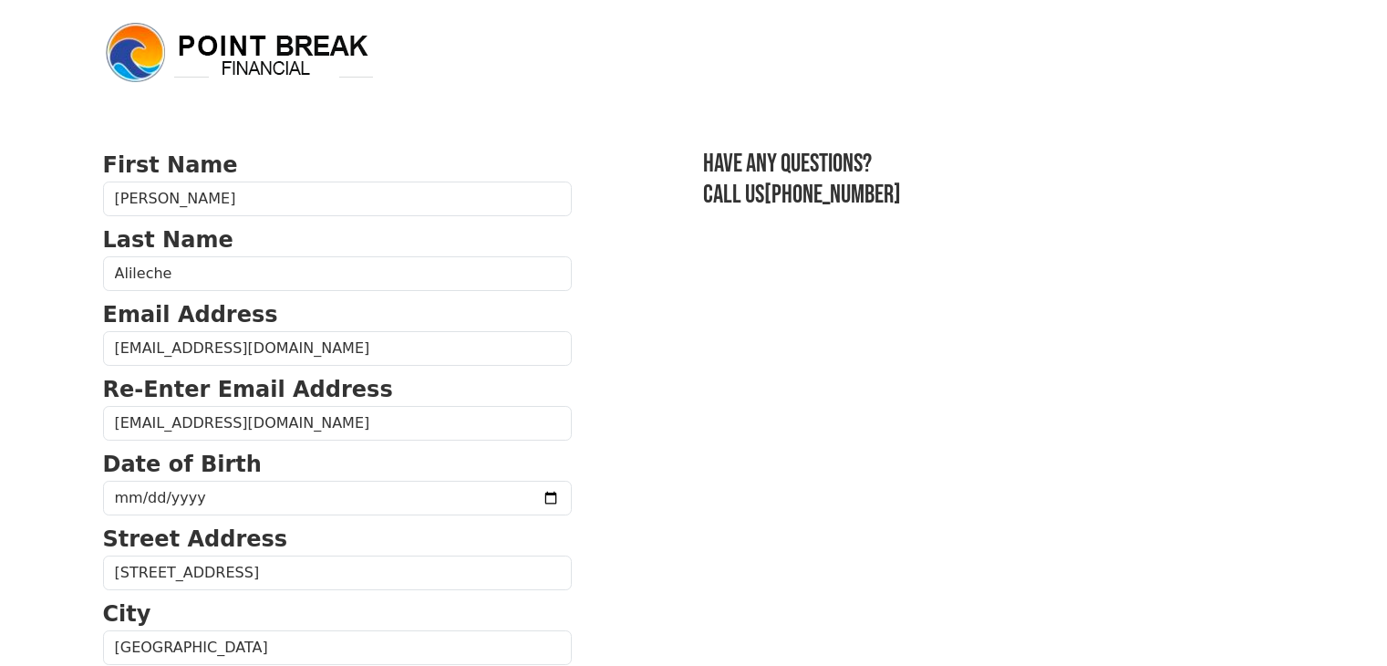
scroll to position [781, 0]
